Goal: Task Accomplishment & Management: Manage account settings

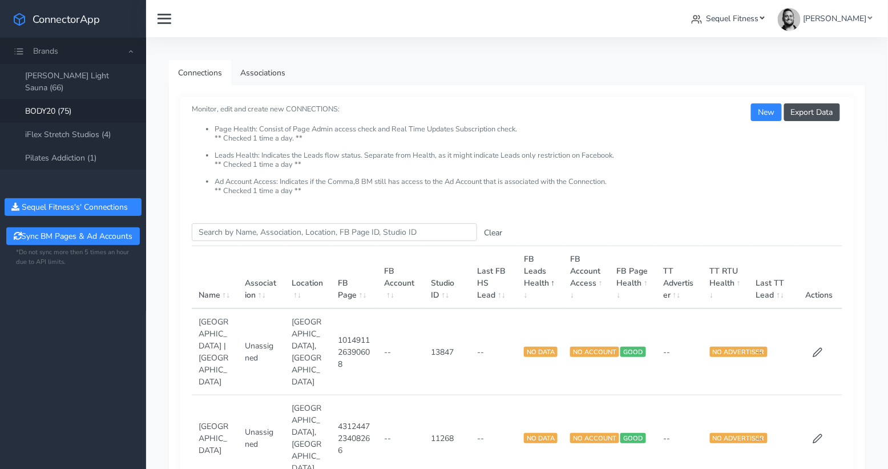
click at [758, 15] on span "Sequel Fitness" at bounding box center [733, 18] width 53 height 11
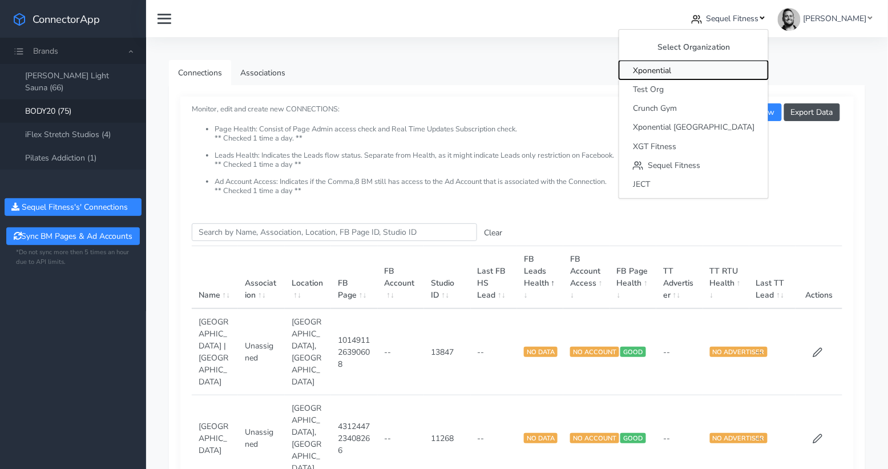
click at [671, 72] on span "Xponential" at bounding box center [652, 70] width 38 height 11
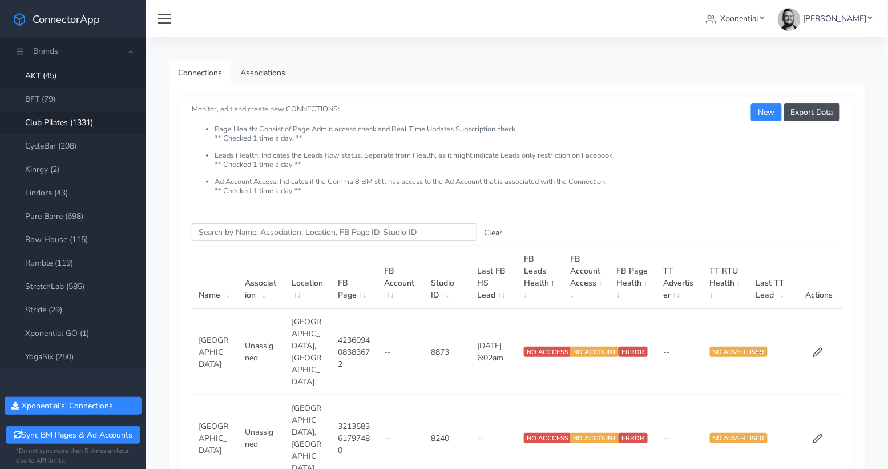
click at [70, 126] on link "Club Pilates (1331)" at bounding box center [73, 122] width 146 height 23
click at [227, 236] on input "Search this table" at bounding box center [334, 232] width 285 height 18
paste input "Gilroy"
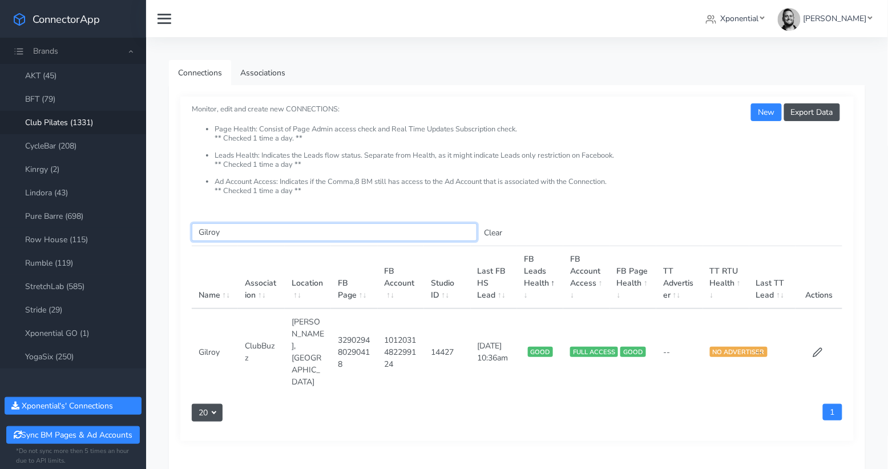
type input "Gilroy"
click at [817, 339] on td at bounding box center [819, 351] width 47 height 86
click at [821, 348] on icon at bounding box center [818, 352] width 9 height 9
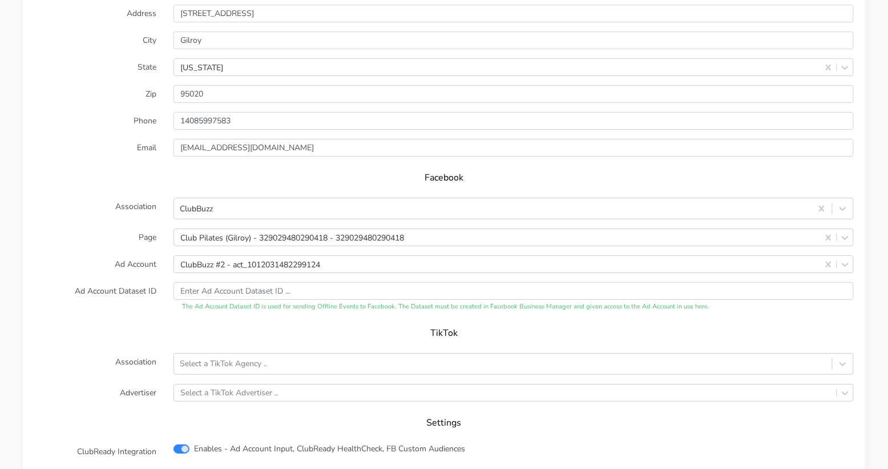
scroll to position [1066, 0]
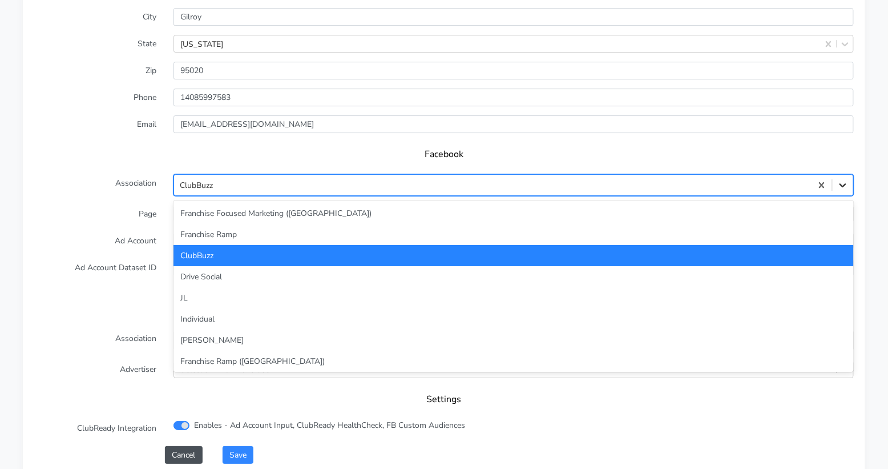
click at [839, 179] on icon at bounding box center [843, 184] width 11 height 11
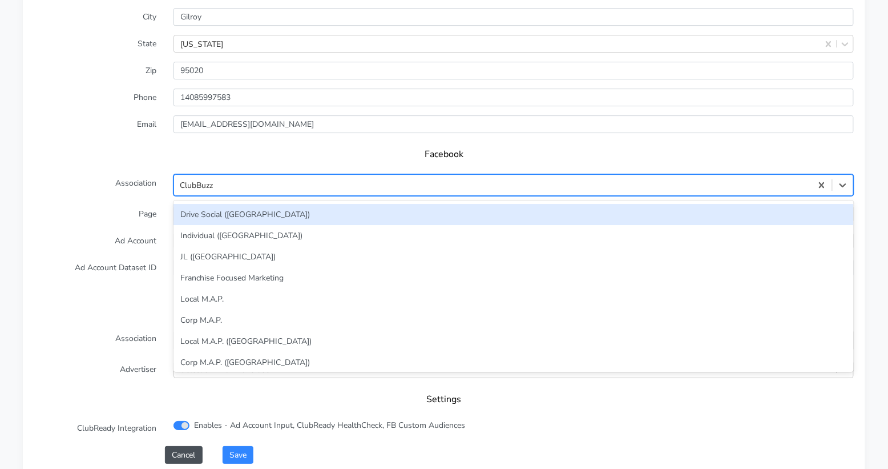
scroll to position [240, 0]
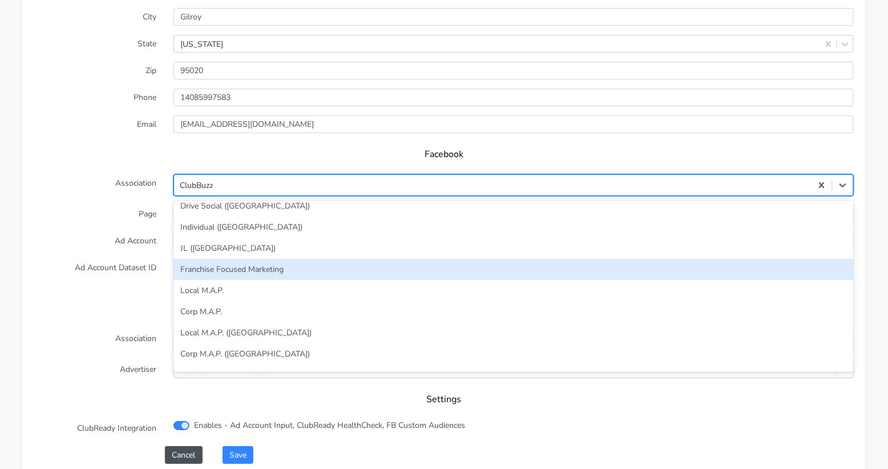
click at [269, 259] on div "Franchise Focused Marketing" at bounding box center [514, 269] width 681 height 21
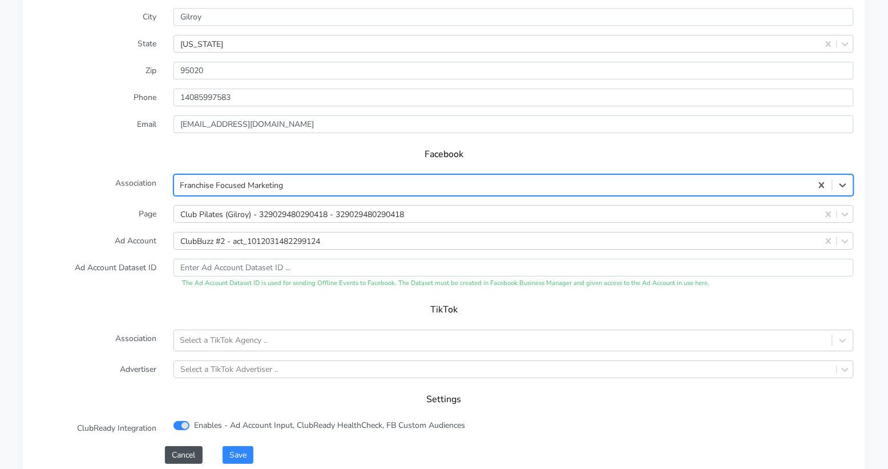
click at [126, 232] on label "Ad Account" at bounding box center [95, 241] width 139 height 18
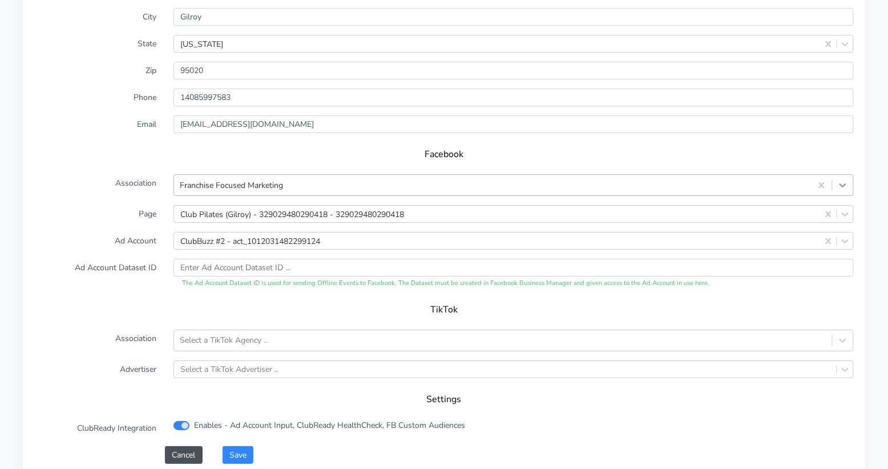
click at [844, 183] on icon at bounding box center [843, 185] width 7 height 4
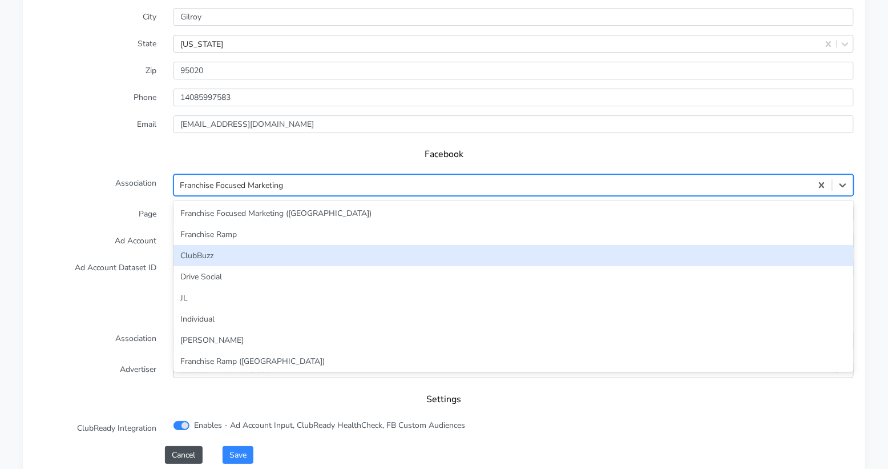
click at [347, 245] on div "ClubBuzz" at bounding box center [514, 255] width 681 height 21
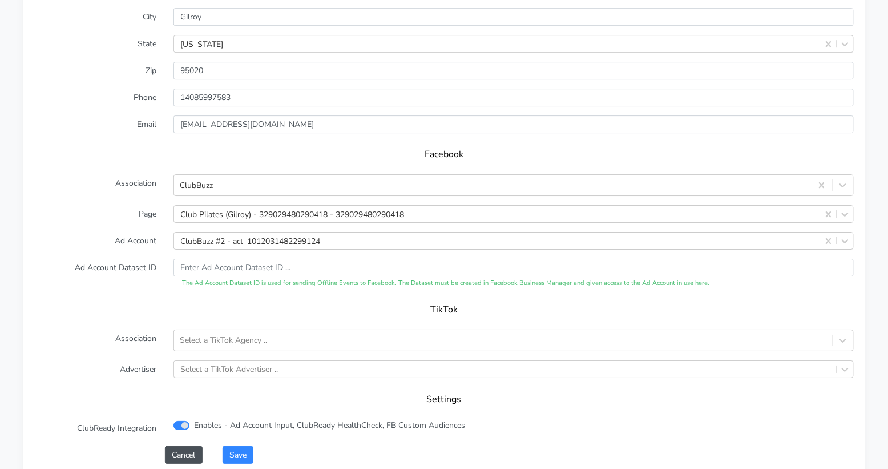
click at [141, 205] on label "Page" at bounding box center [95, 214] width 139 height 18
click at [236, 446] on button "Save" at bounding box center [238, 455] width 31 height 18
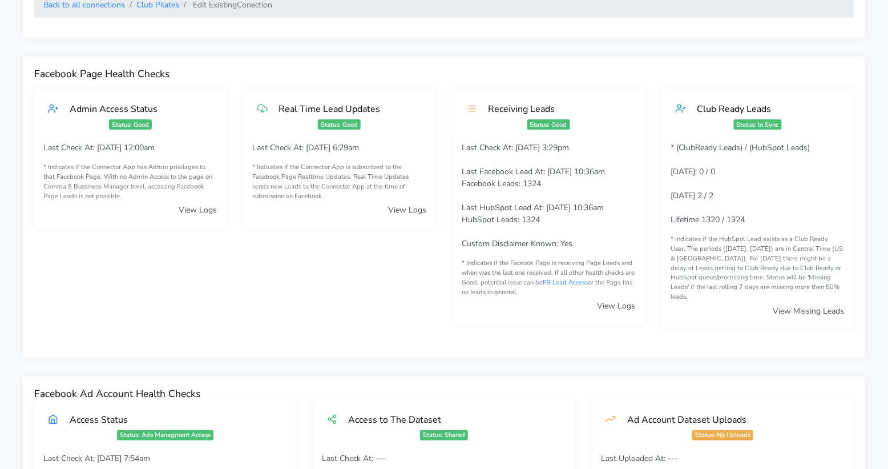
scroll to position [0, 0]
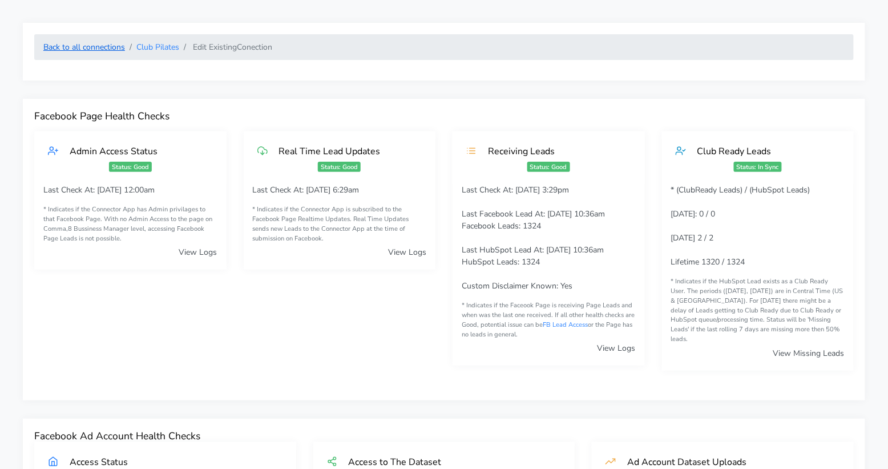
click at [81, 46] on link "Back to all connections" at bounding box center [84, 47] width 82 height 11
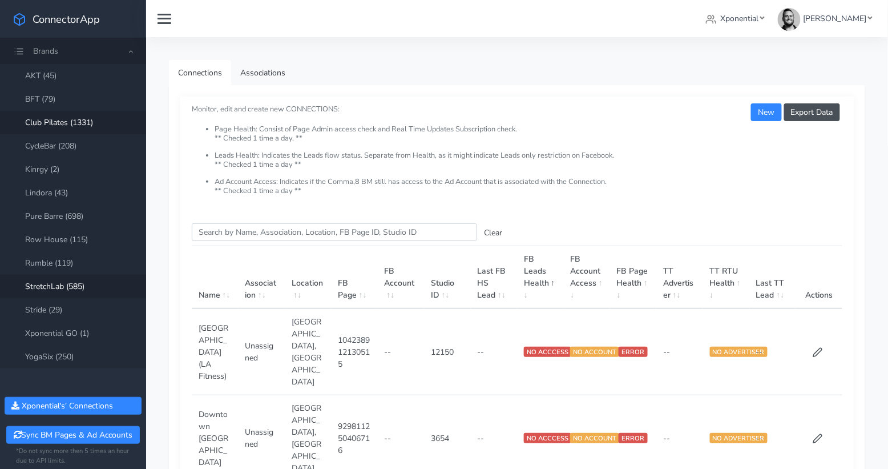
click at [76, 286] on link "StretchLab (585)" at bounding box center [73, 286] width 146 height 23
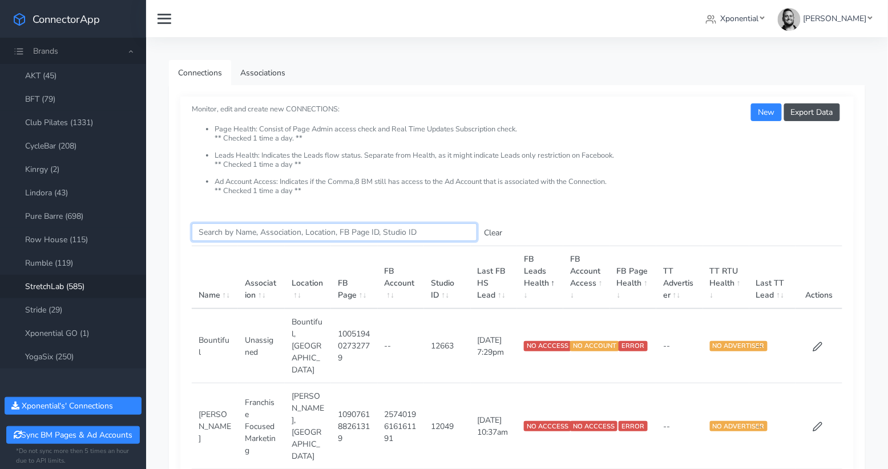
click at [237, 233] on input "Search this table" at bounding box center [334, 232] width 285 height 18
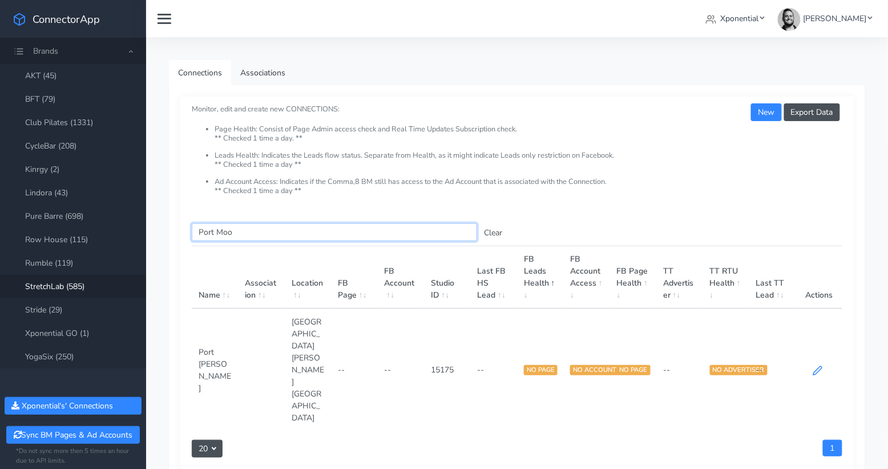
type input "Port Moo"
click at [817, 365] on icon at bounding box center [818, 370] width 10 height 10
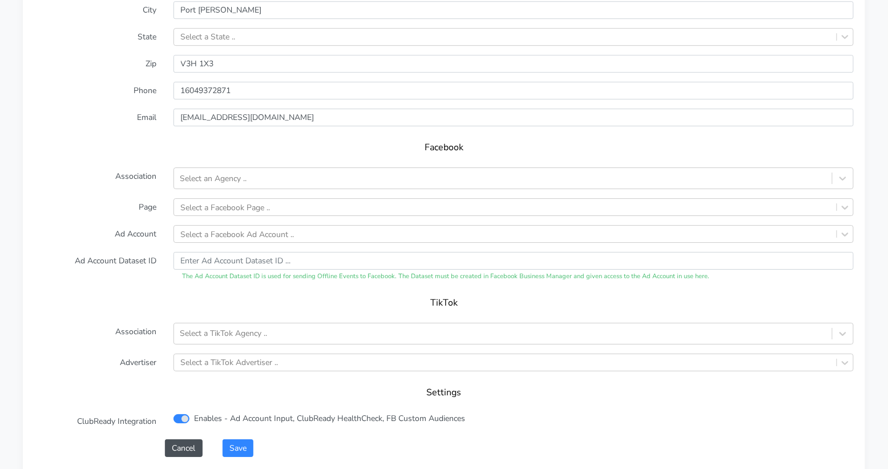
scroll to position [1052, 0]
click at [842, 173] on icon at bounding box center [843, 178] width 11 height 11
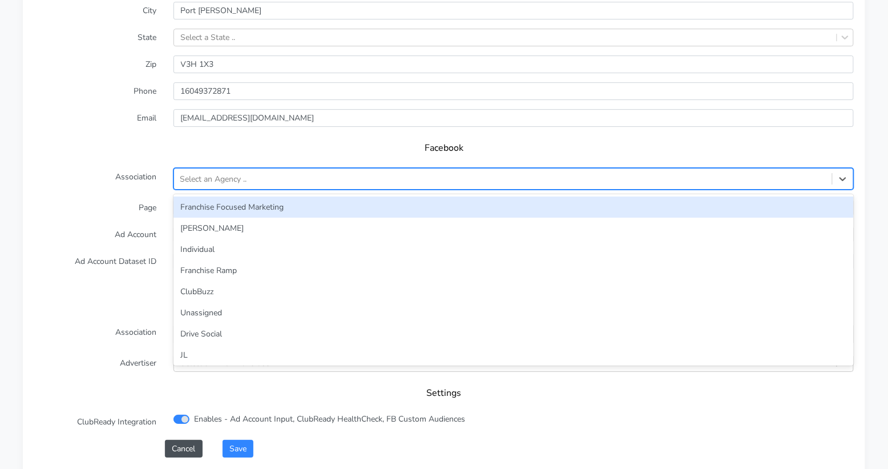
click at [448, 196] on div "Franchise Focused Marketing" at bounding box center [514, 206] width 681 height 21
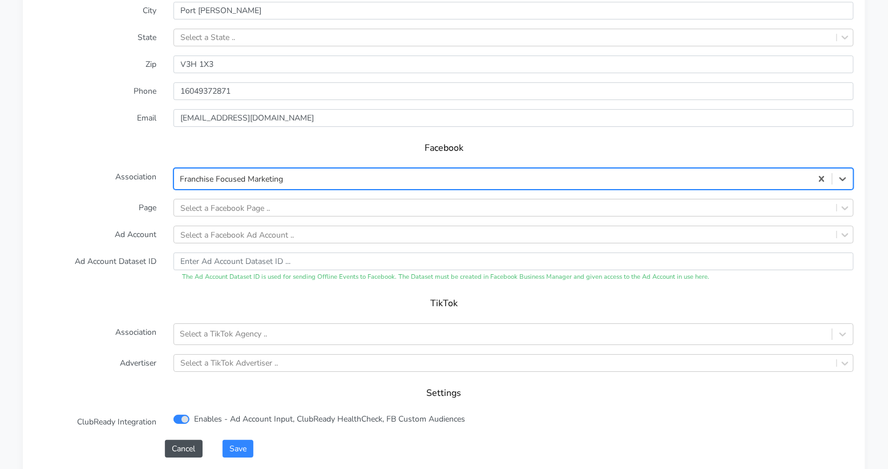
drag, startPoint x: 64, startPoint y: 179, endPoint x: 82, endPoint y: 183, distance: 18.1
click at [66, 199] on label "Page" at bounding box center [95, 208] width 139 height 18
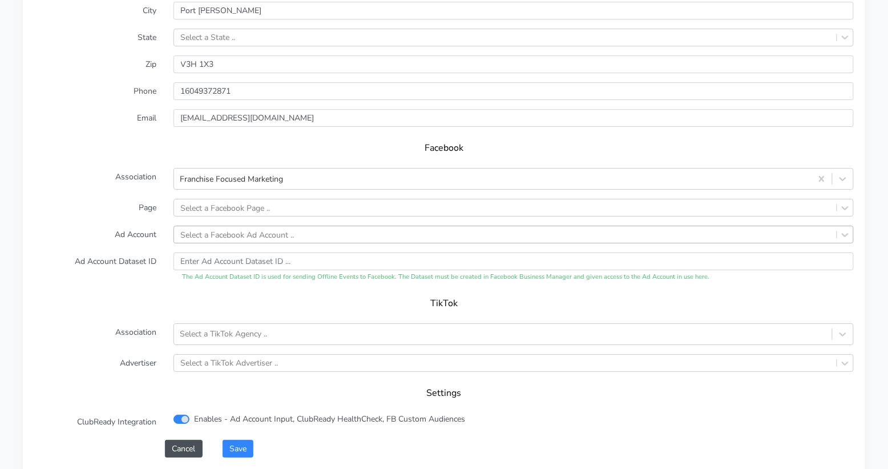
click at [271, 228] on div "Select a Facebook Ad Account .." at bounding box center [238, 234] width 114 height 12
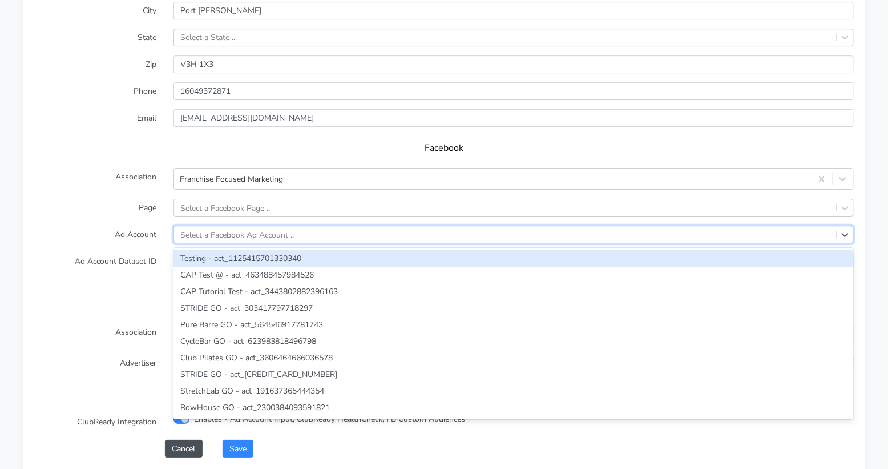
paste input "1739485523407559"
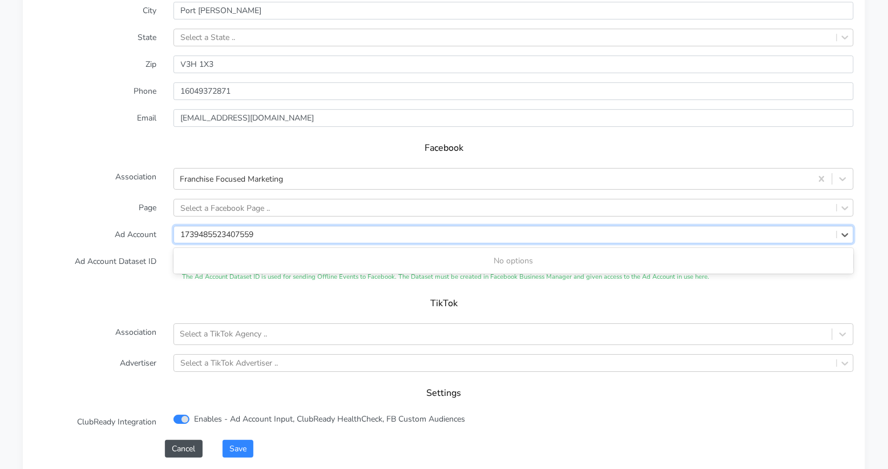
type input "1739485523407559"
click at [114, 223] on form "XPO Admin Id stretchlab-port-[PERSON_NAME] Name Port [PERSON_NAME] Connection E…" at bounding box center [444, 175] width 820 height 563
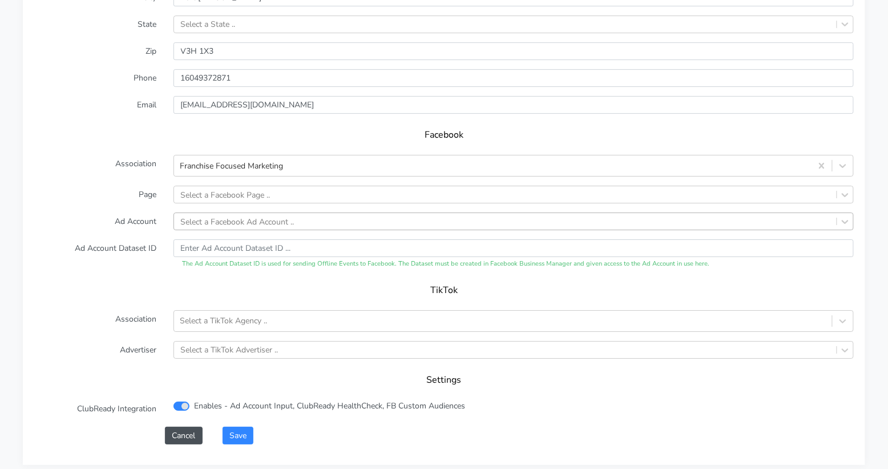
scroll to position [1148, 0]
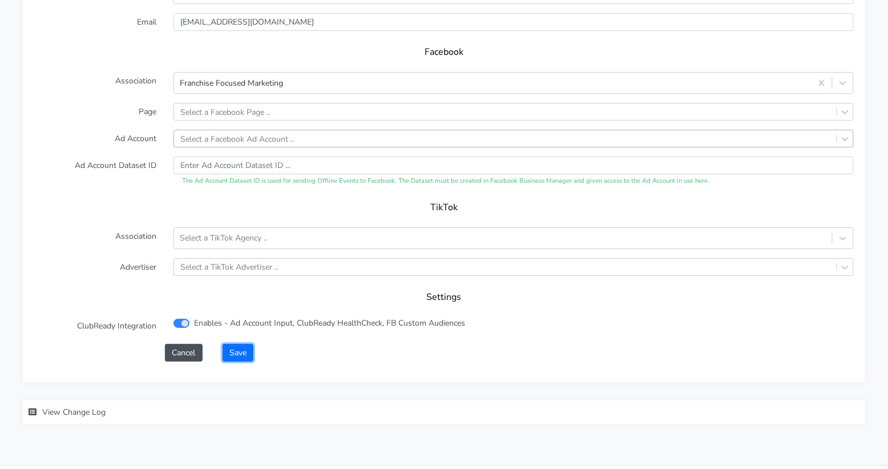
click at [239, 344] on button "Save" at bounding box center [238, 353] width 31 height 18
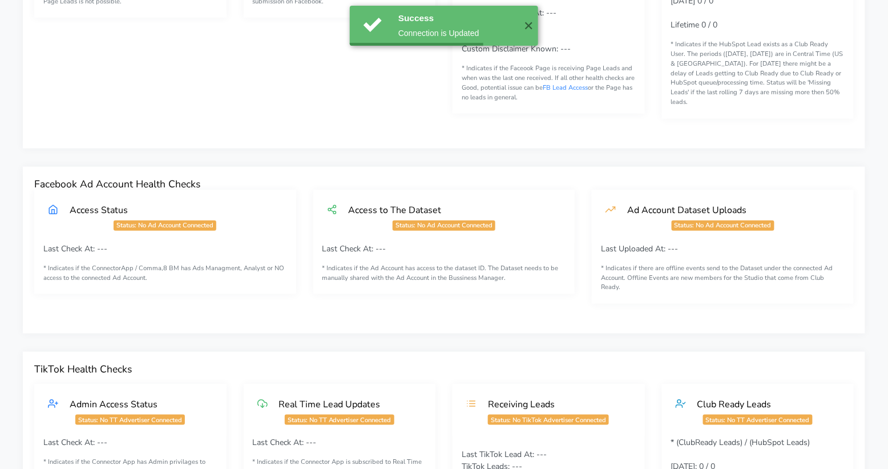
scroll to position [0, 0]
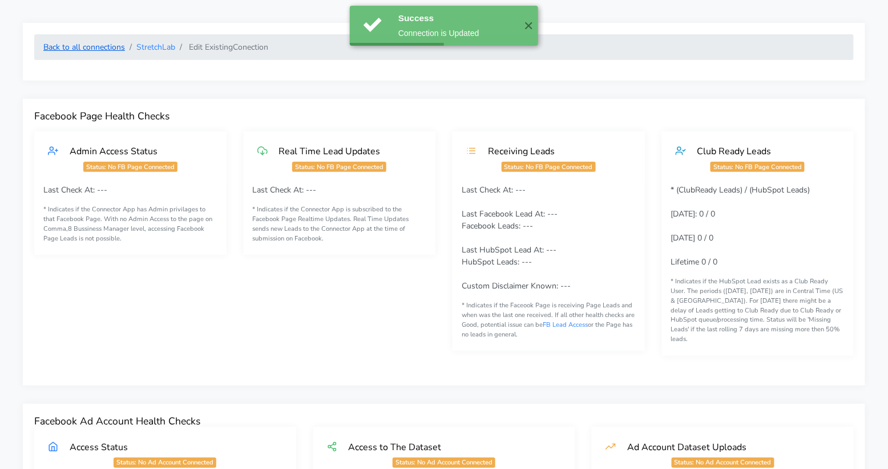
click at [94, 49] on link "Back to all connections" at bounding box center [84, 47] width 82 height 11
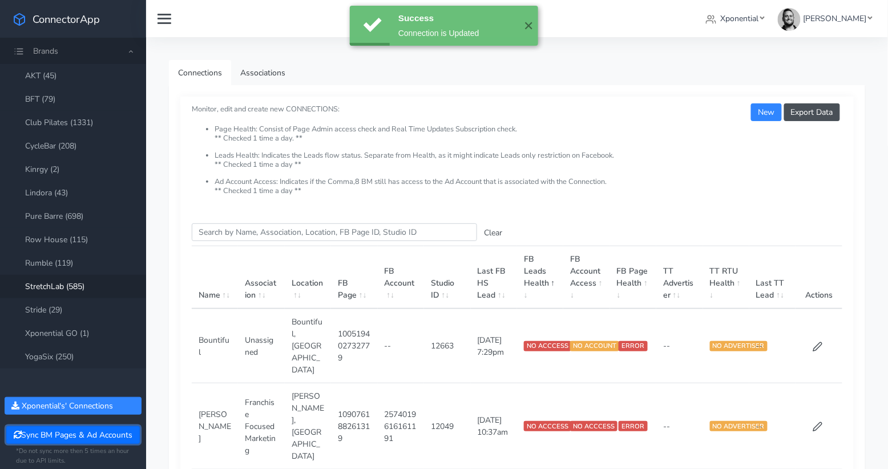
click at [63, 434] on button "Sync BM Pages & Ad Accounts" at bounding box center [72, 435] width 133 height 18
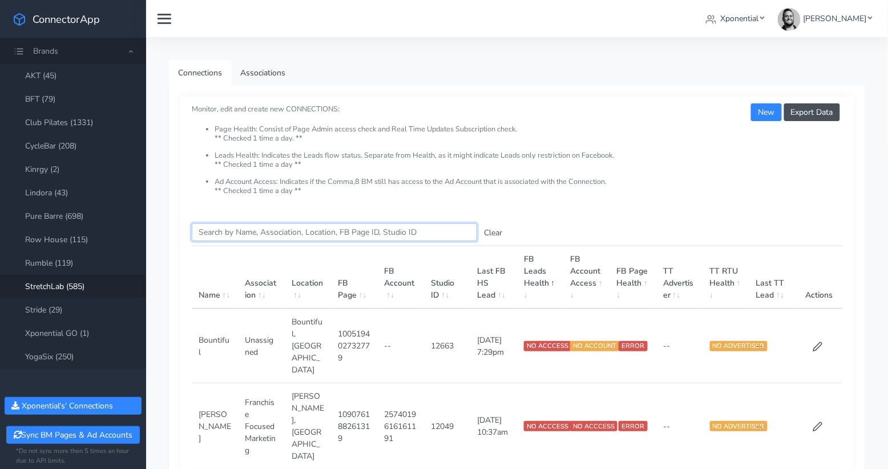
click at [216, 229] on input "Search this table" at bounding box center [334, 232] width 285 height 18
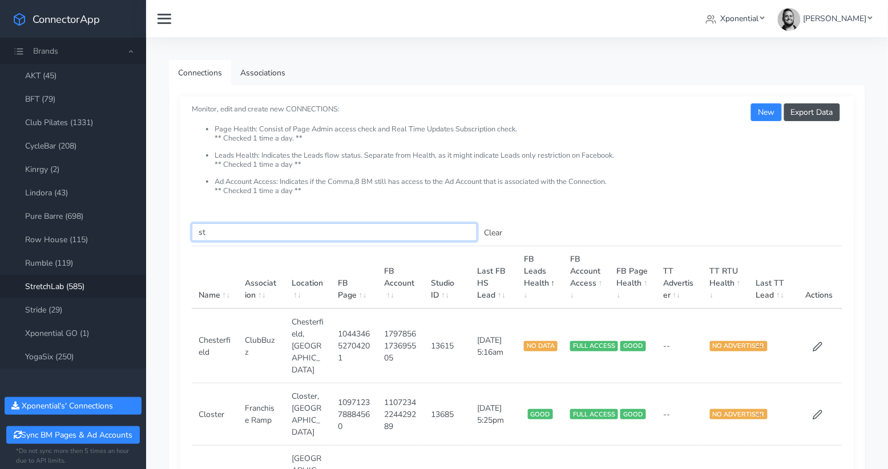
type input "s"
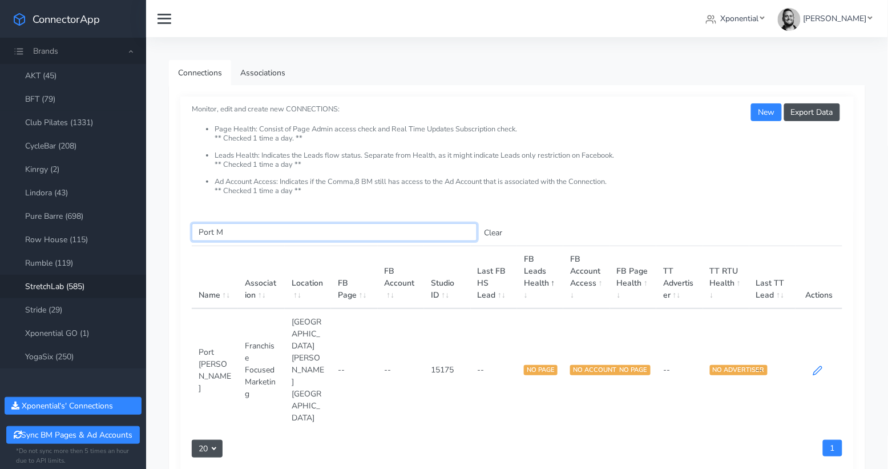
type input "Port M"
click at [821, 365] on icon at bounding box center [818, 370] width 10 height 10
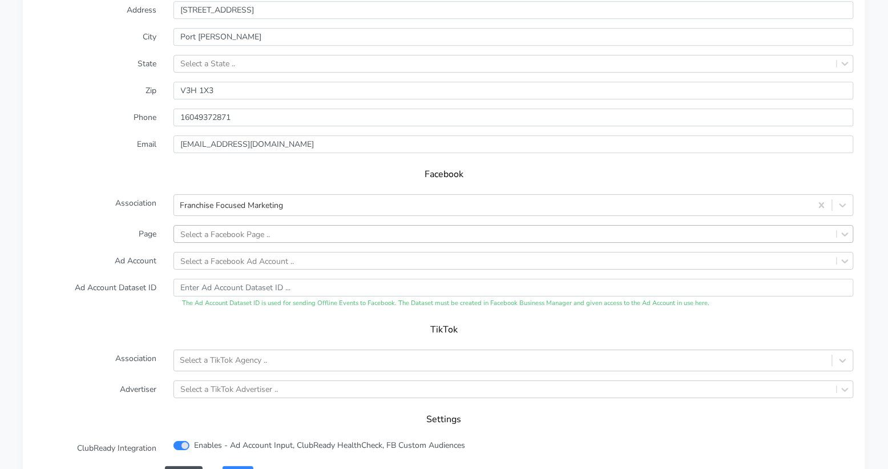
click at [359, 226] on div "Select a Facebook Page .." at bounding box center [505, 234] width 663 height 17
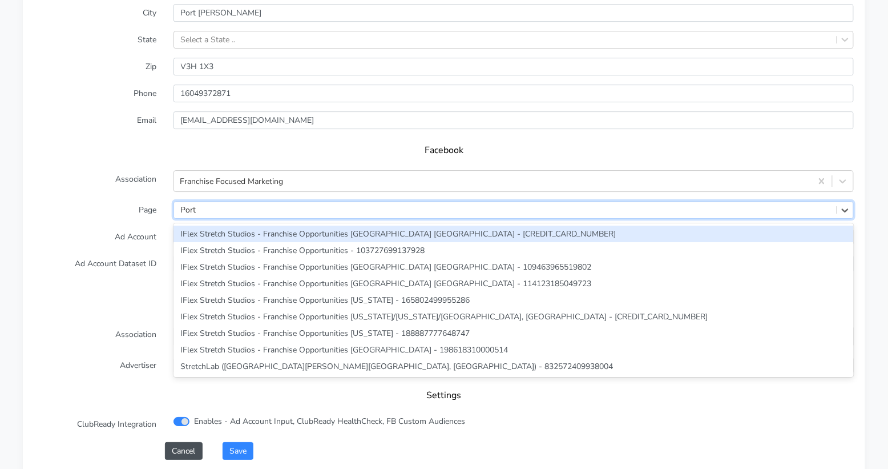
scroll to position [1059, 0]
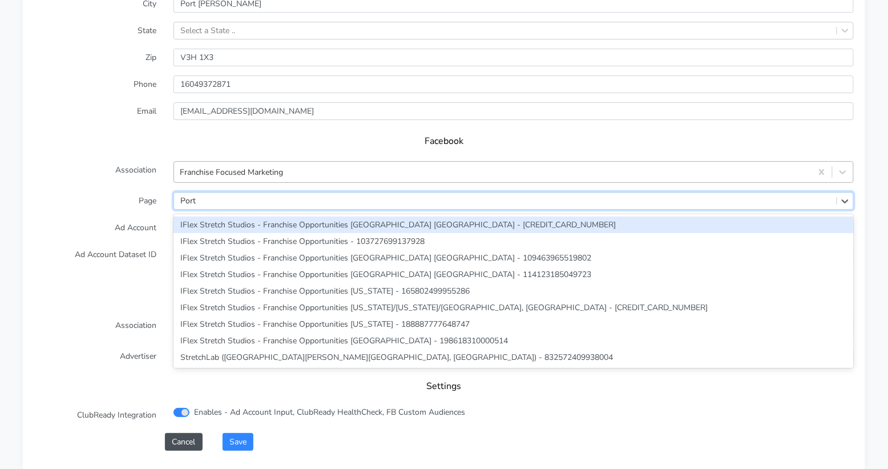
type input "Port"
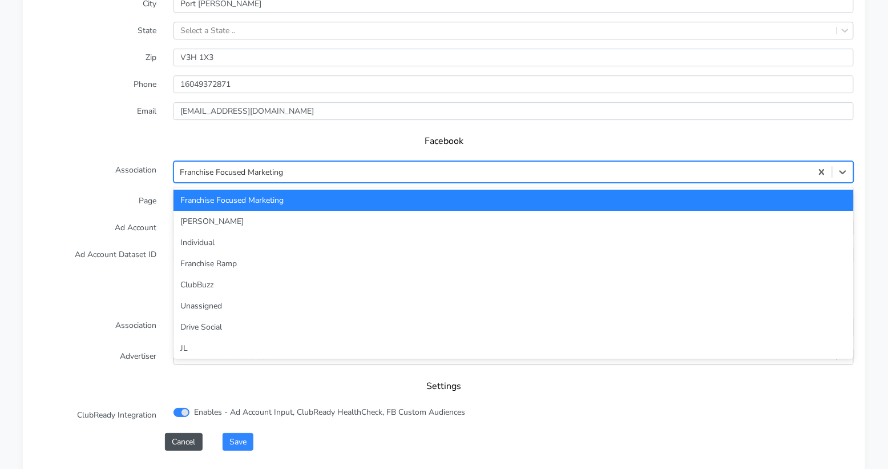
click at [295, 163] on div "Franchise Focused Marketing" at bounding box center [493, 172] width 638 height 19
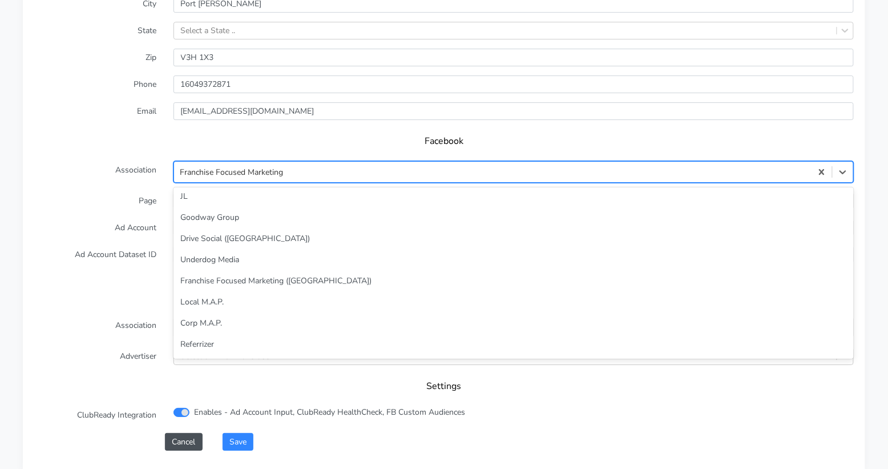
scroll to position [169, 0]
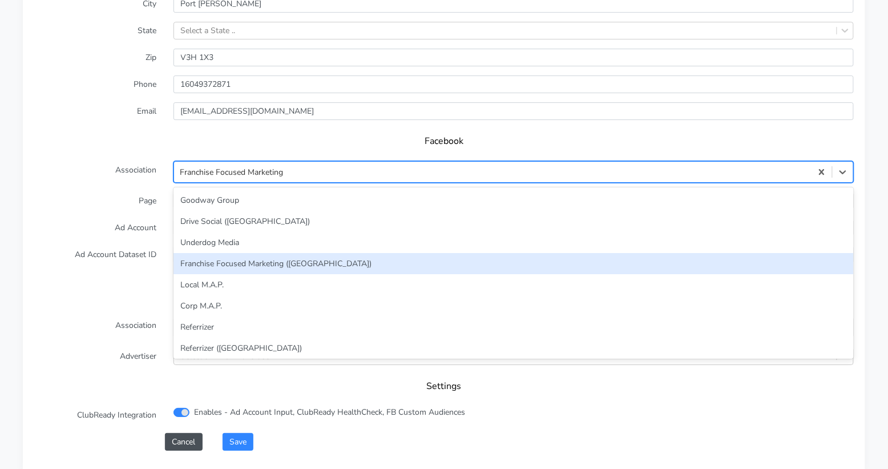
click at [292, 253] on div "Franchise Focused Marketing ([GEOGRAPHIC_DATA])" at bounding box center [514, 263] width 681 height 21
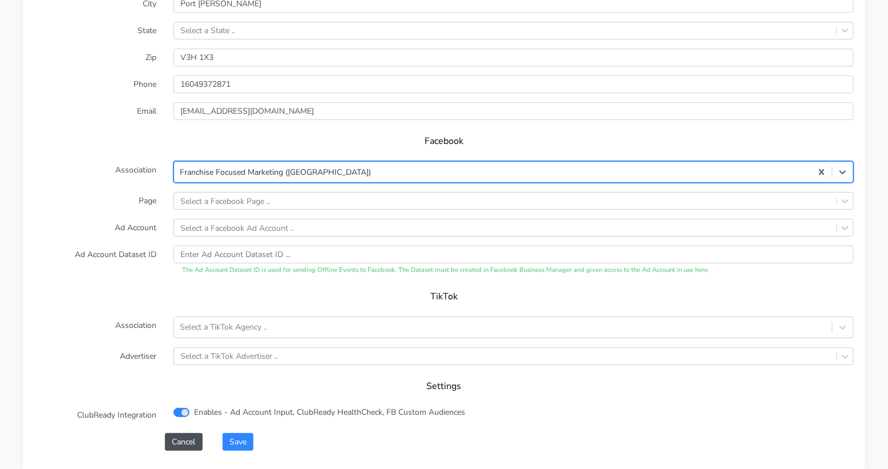
click at [122, 192] on label "Page" at bounding box center [95, 201] width 139 height 18
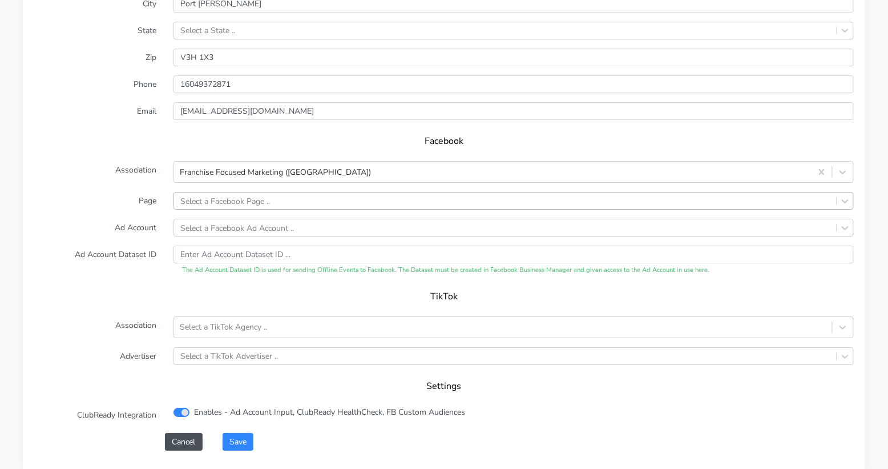
click at [222, 195] on div "Select a Facebook Page .." at bounding box center [226, 201] width 90 height 12
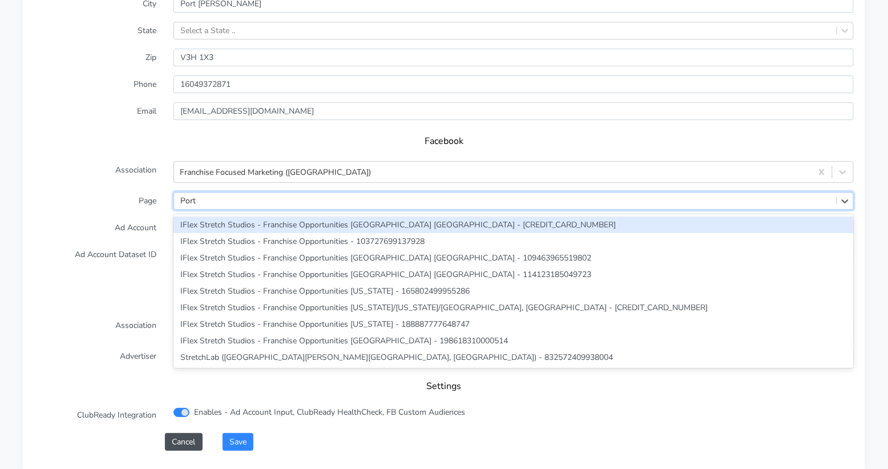
type input "Port"
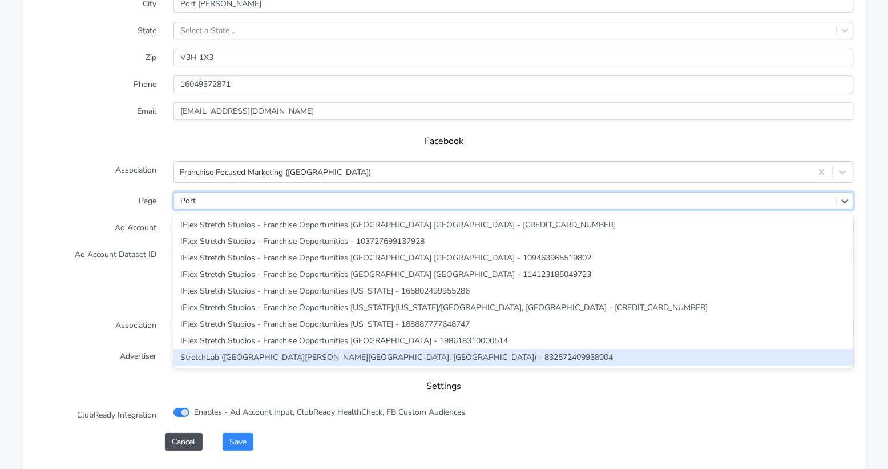
click at [240, 349] on div "StretchLab ([GEOGRAPHIC_DATA][PERSON_NAME][GEOGRAPHIC_DATA], [GEOGRAPHIC_DATA])…" at bounding box center [514, 357] width 681 height 17
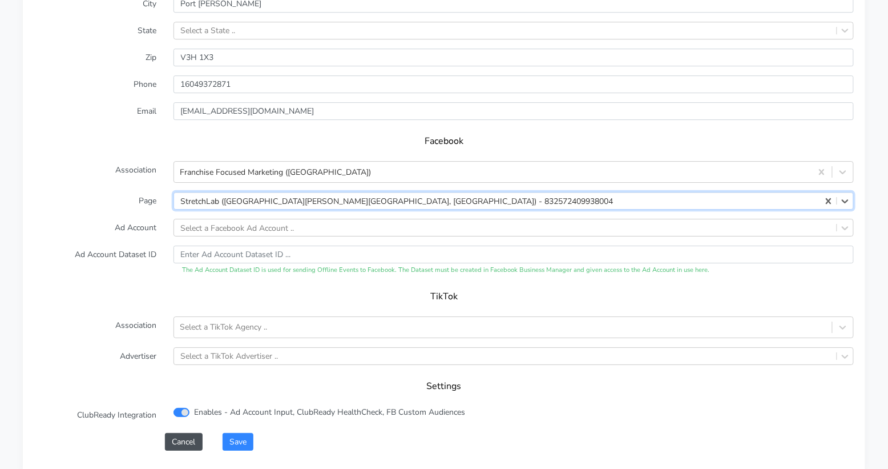
click at [116, 246] on label "Ad Account Dataset ID" at bounding box center [95, 261] width 139 height 30
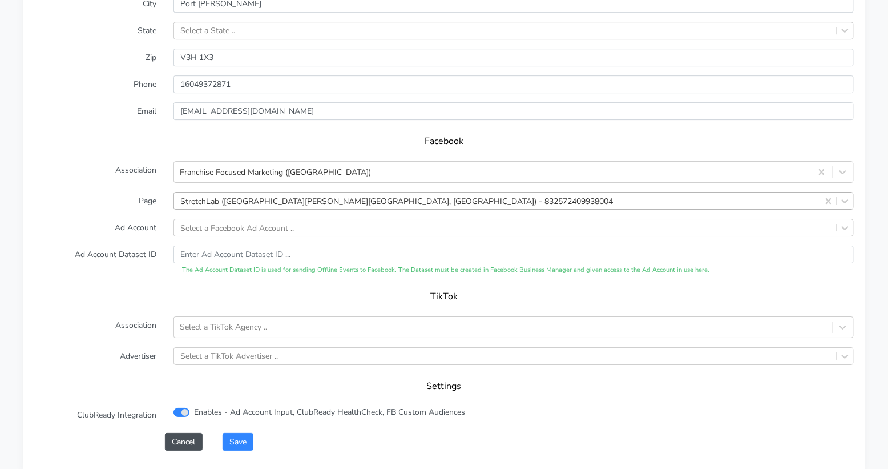
scroll to position [1068, 0]
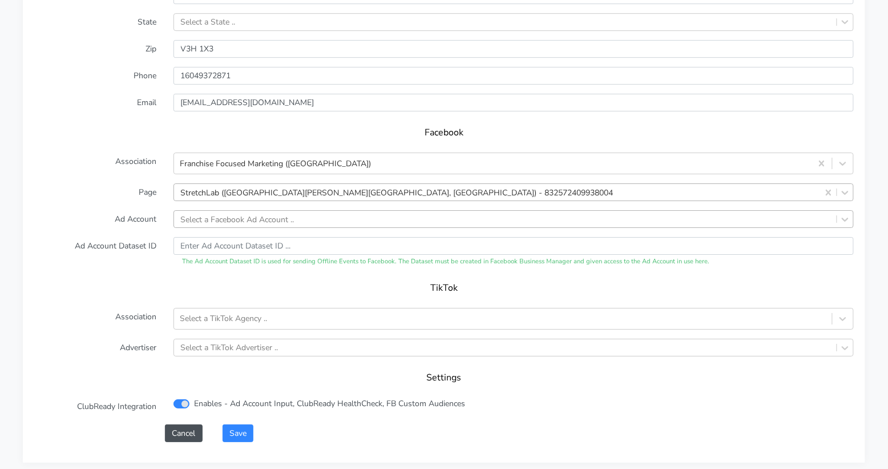
click at [206, 213] on div "Select a Facebook Ad Account .." at bounding box center [238, 219] width 114 height 12
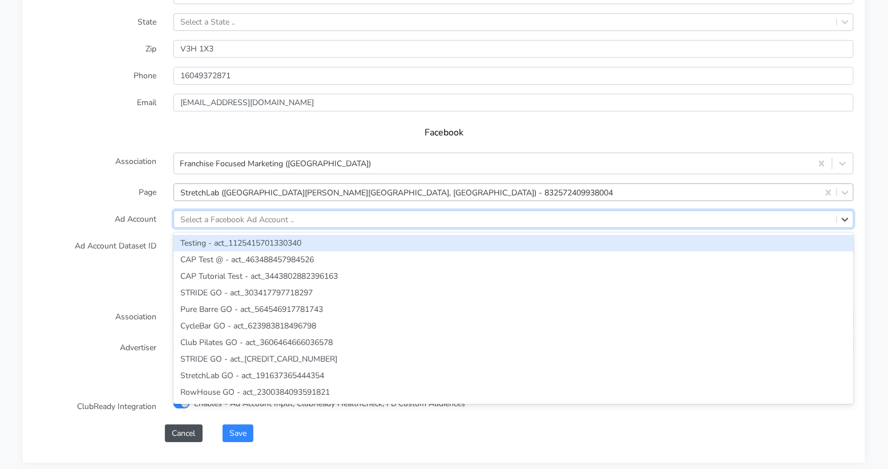
paste input "1739485523407559"
type input "1739485523407559"
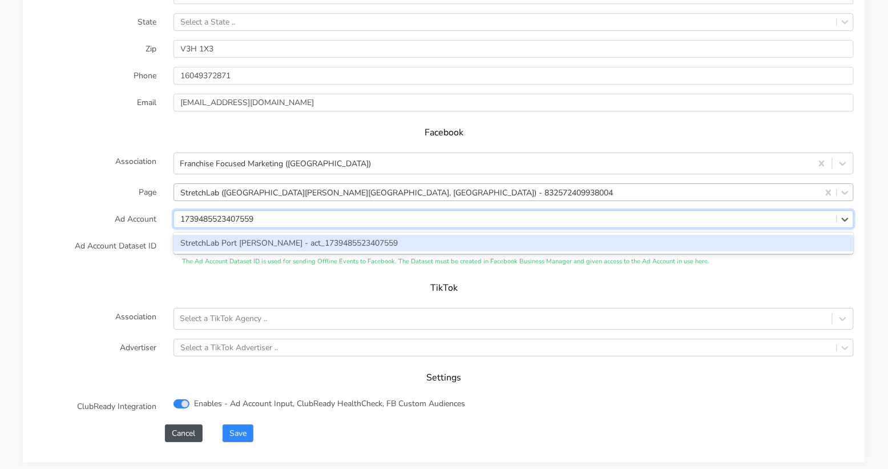
click at [228, 235] on div "StretchLab Port [PERSON_NAME] - act_1739485523407559" at bounding box center [514, 243] width 681 height 17
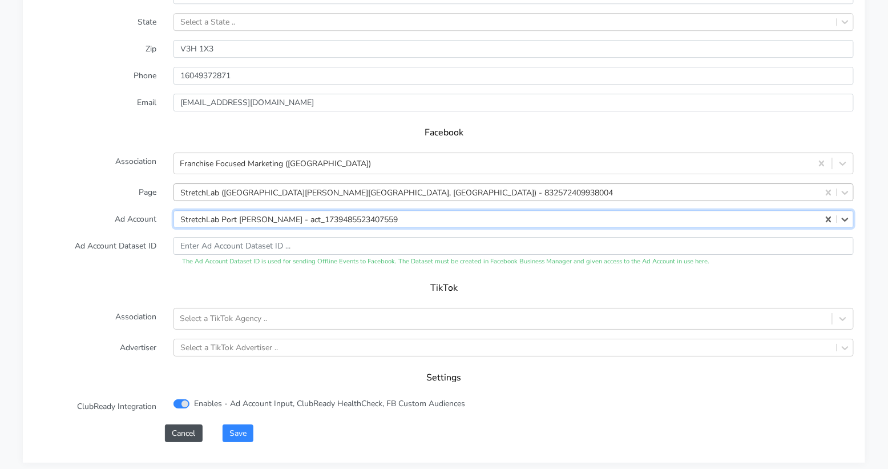
click at [105, 237] on label "Ad Account Dataset ID" at bounding box center [95, 252] width 139 height 30
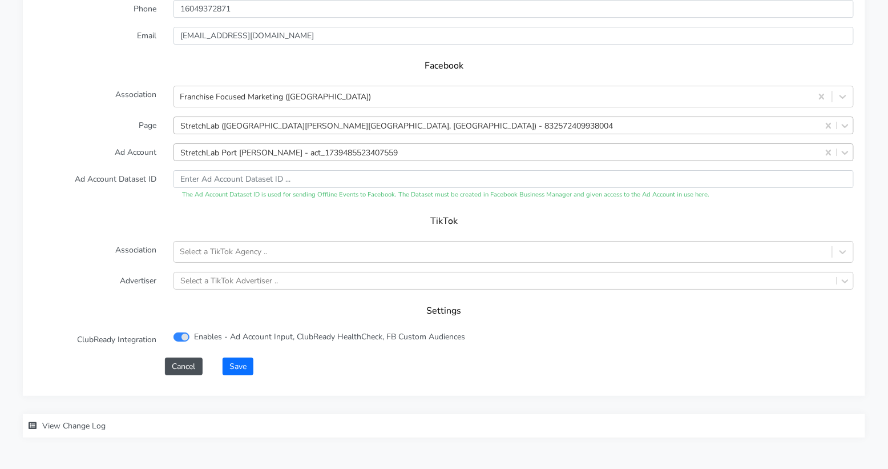
scroll to position [1148, 0]
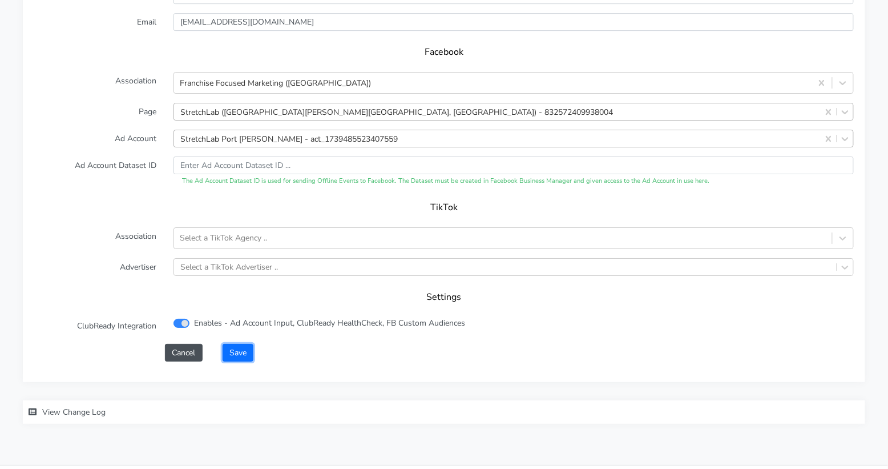
click at [244, 344] on button "Save" at bounding box center [238, 353] width 31 height 18
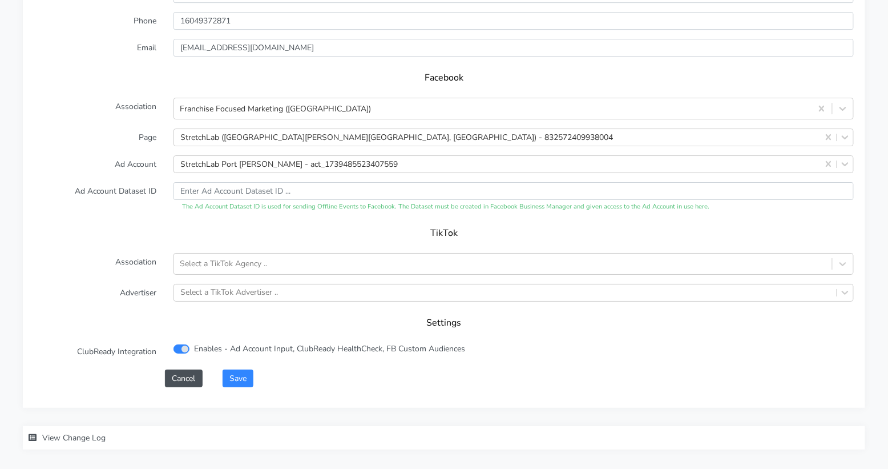
scroll to position [1177, 0]
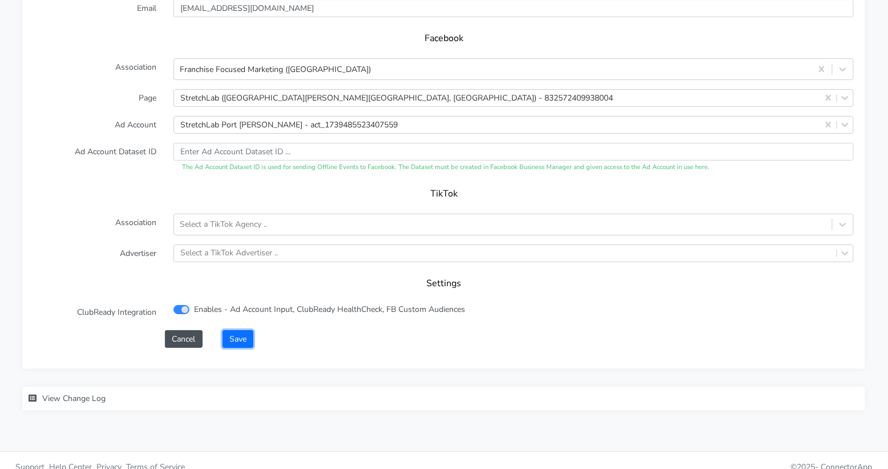
click at [232, 330] on button "Save" at bounding box center [238, 339] width 31 height 18
